Goal: Navigation & Orientation: Understand site structure

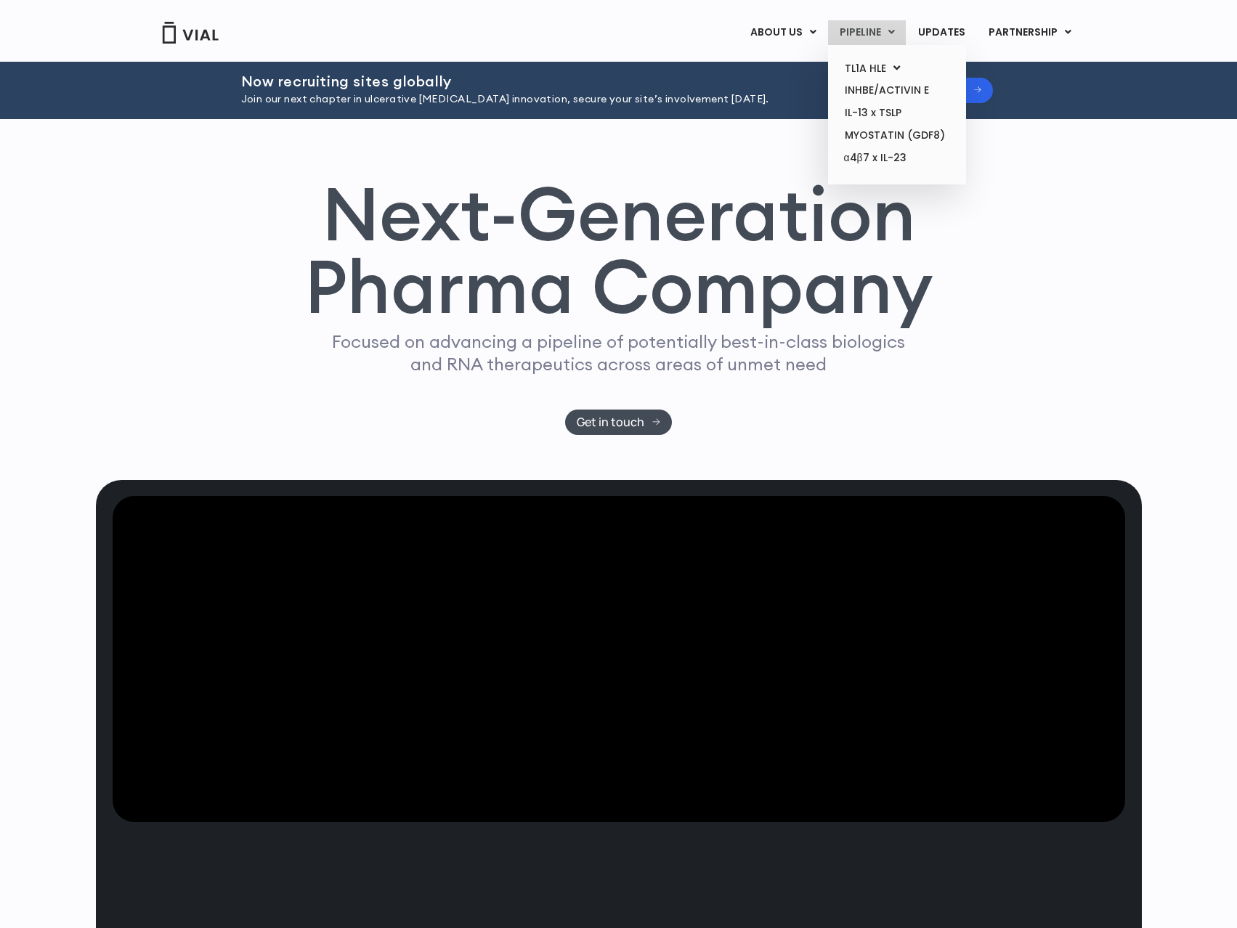
click at [847, 30] on link "PIPELINE" at bounding box center [867, 32] width 78 height 25
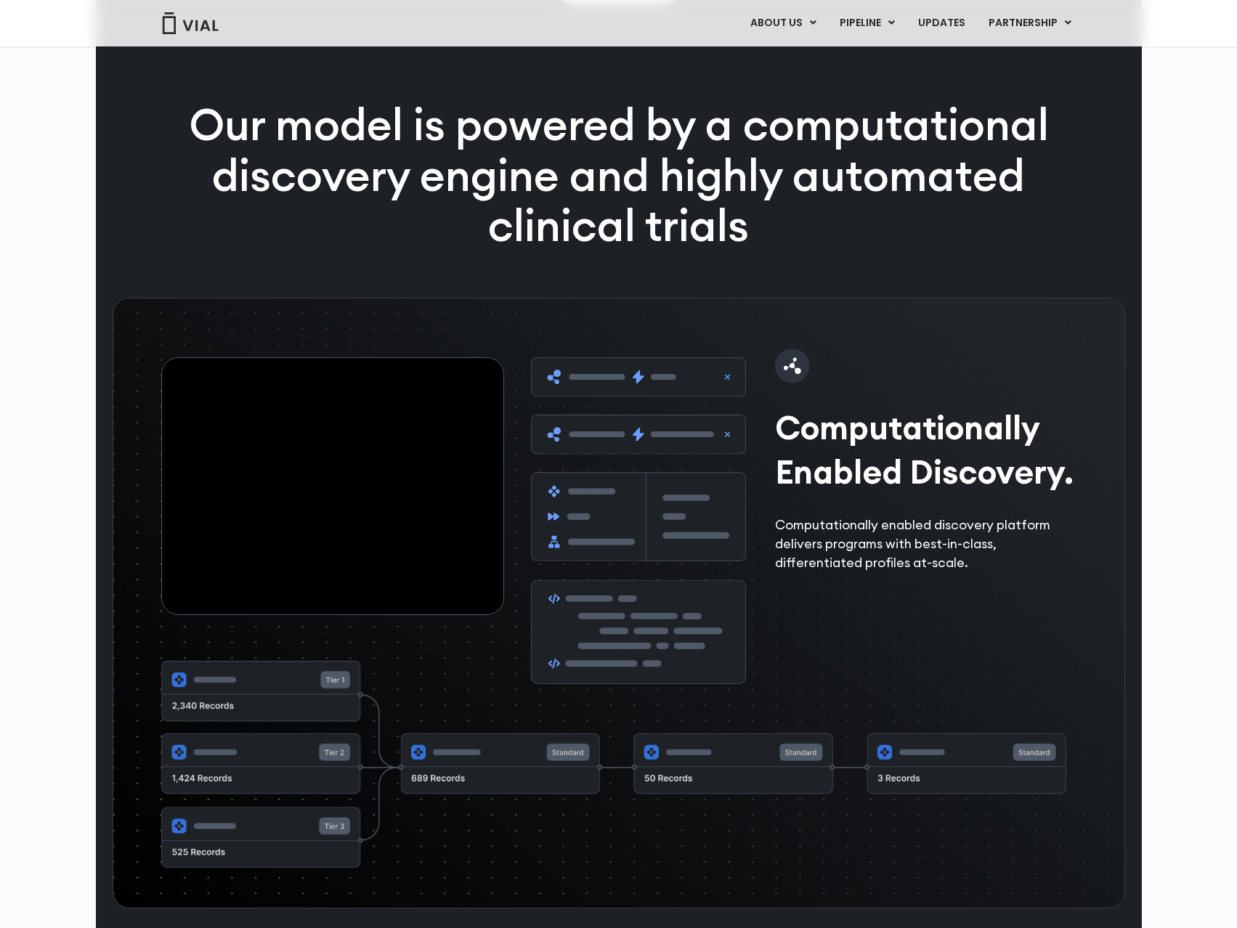
scroll to position [1963, 0]
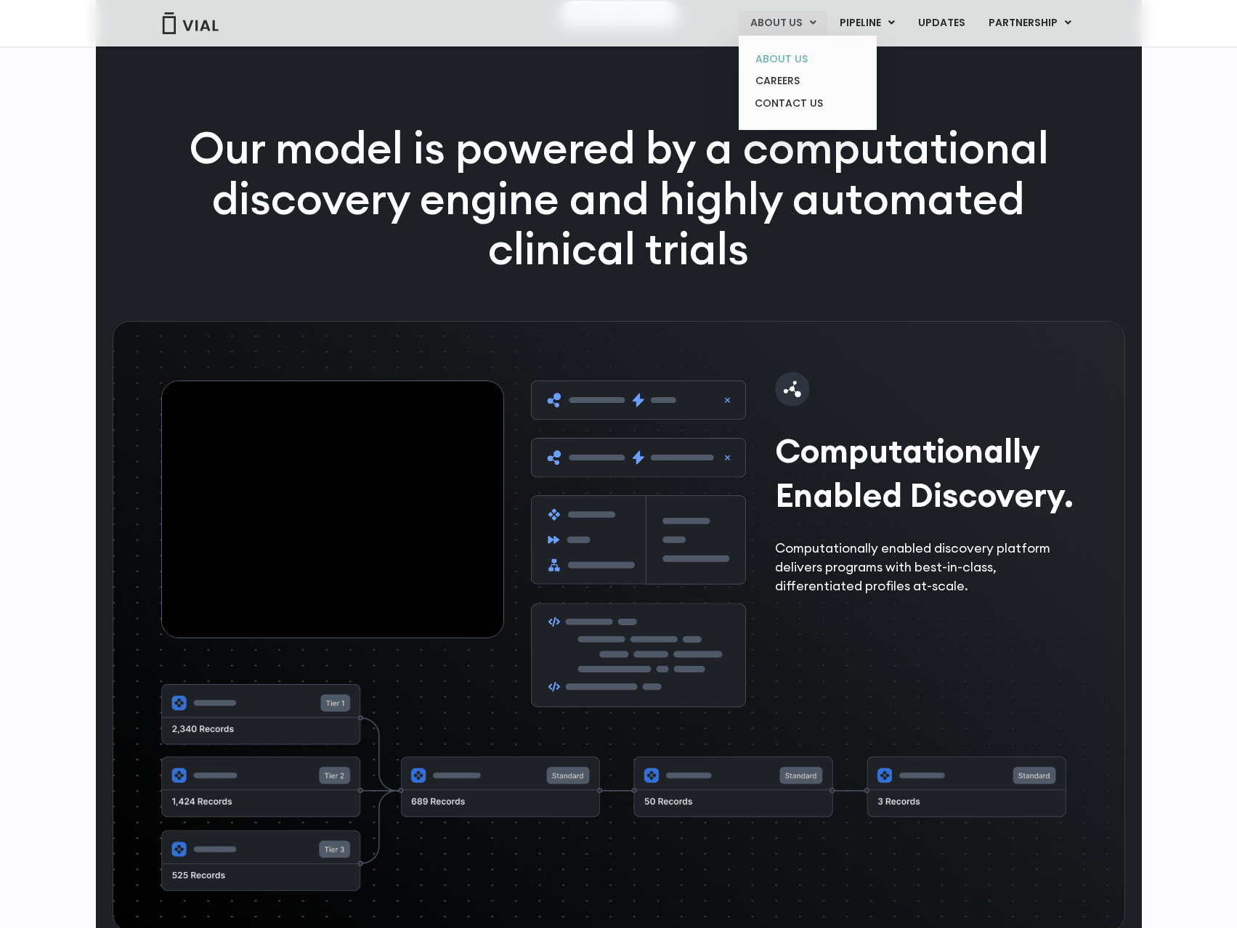
click at [797, 56] on link "ABOUT US" at bounding box center [807, 59] width 127 height 23
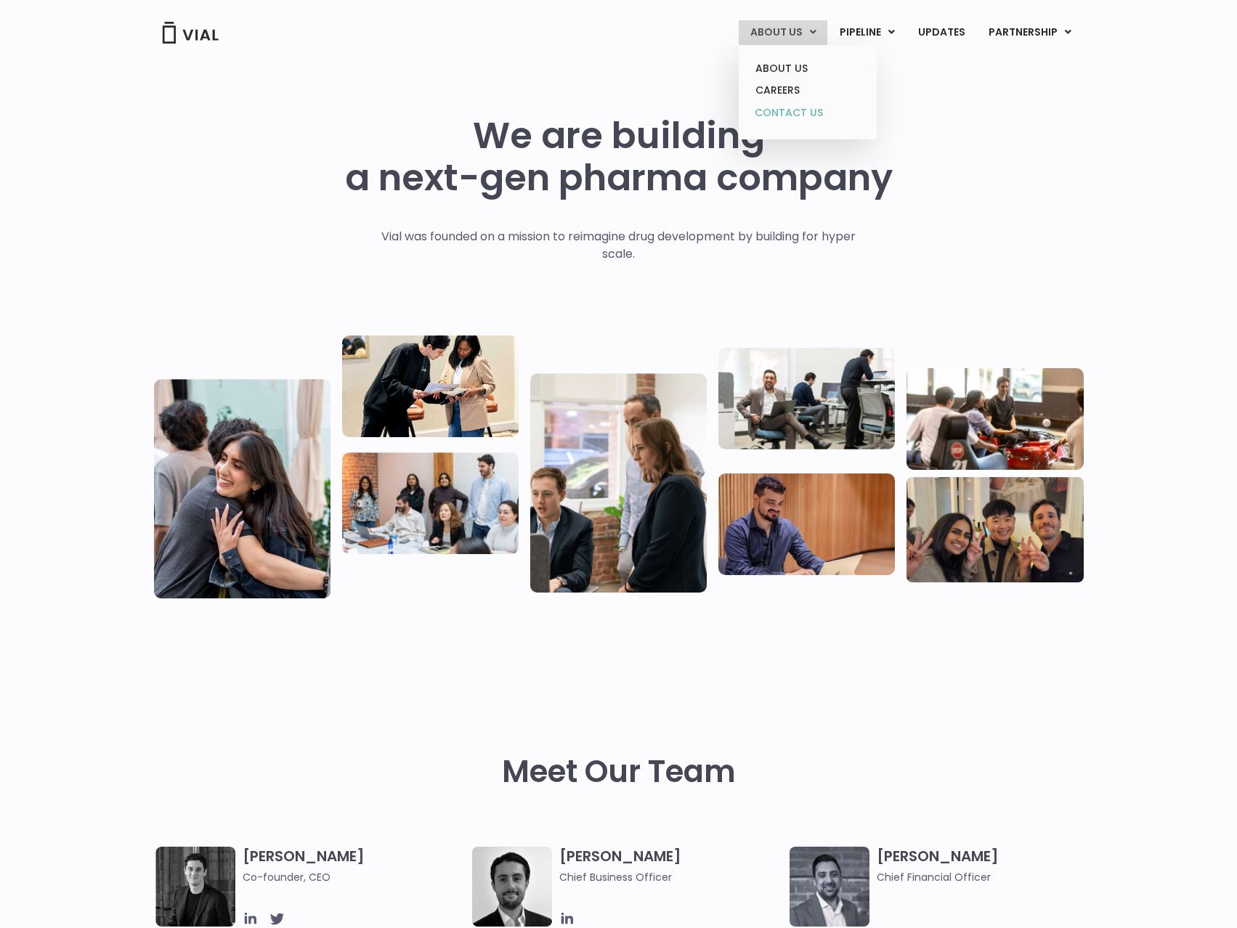
click at [777, 115] on link "CONTACT US" at bounding box center [807, 113] width 127 height 23
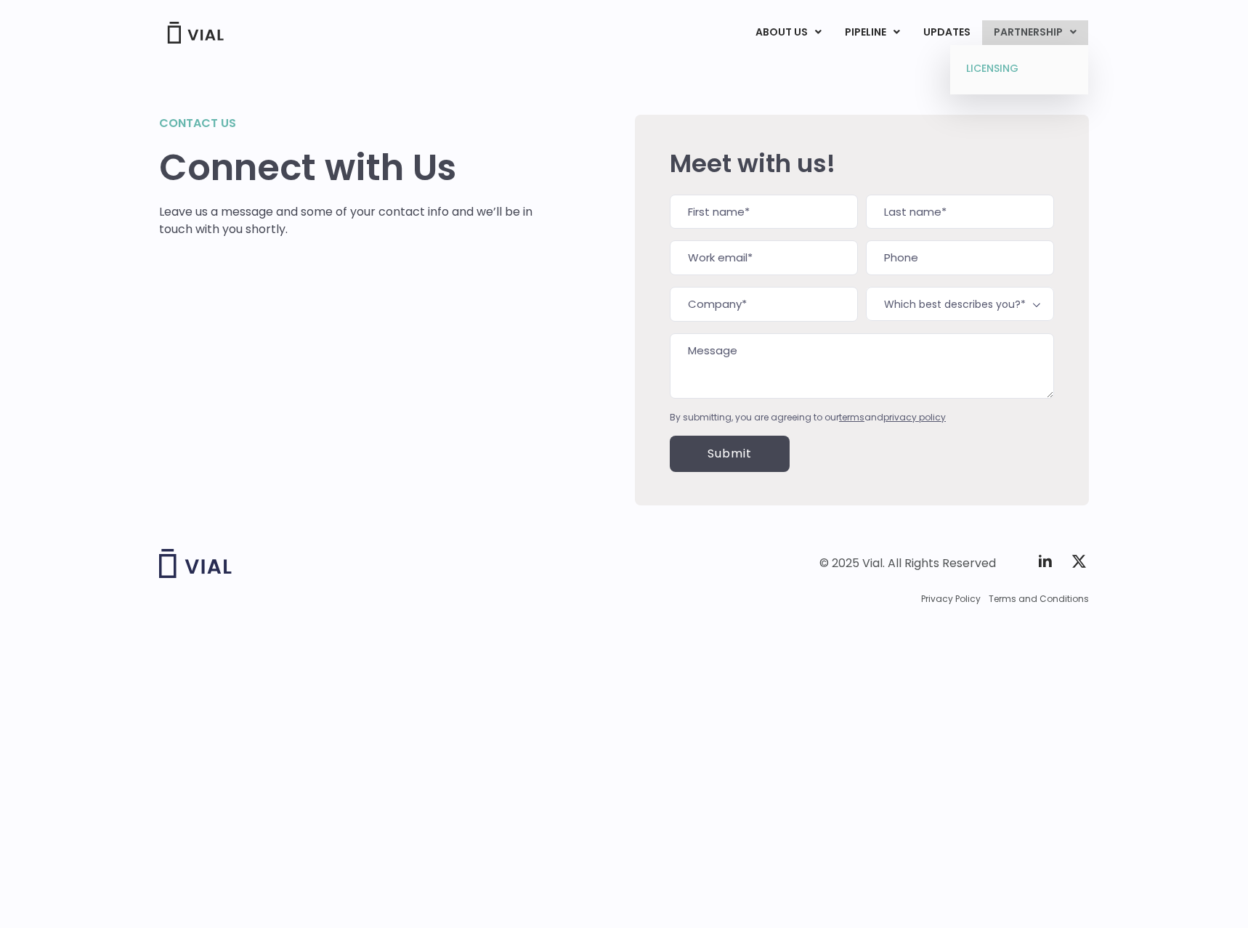
click at [987, 61] on link "LICENSING" at bounding box center [1018, 68] width 127 height 23
